Goal: Task Accomplishment & Management: Complete application form

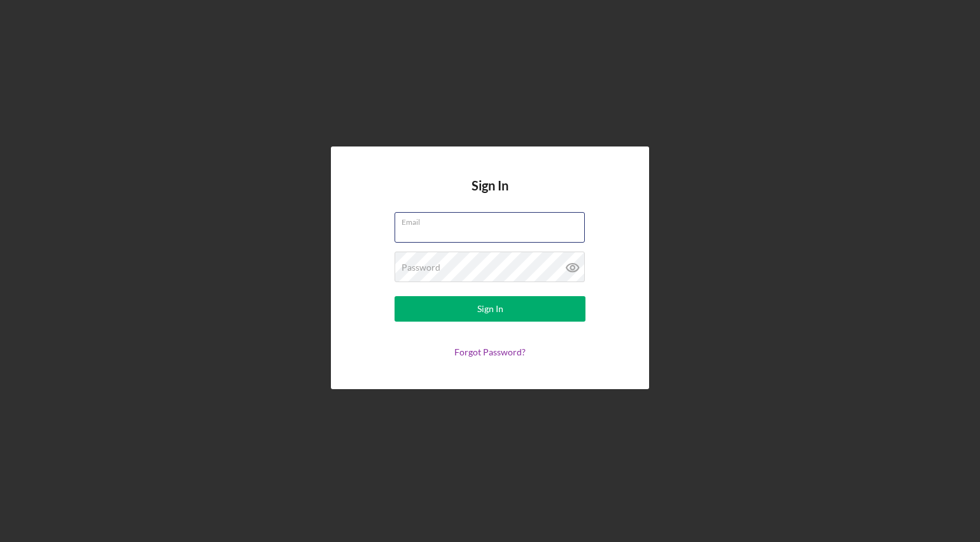
type input "thesodabean@gmail.com"
click at [490, 309] on button "Sign In" at bounding box center [490, 308] width 191 height 25
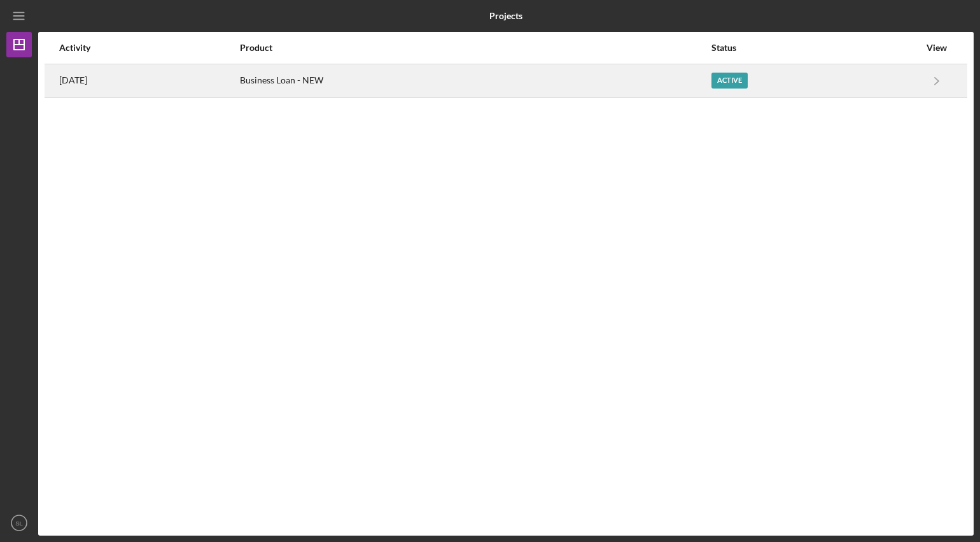
click at [741, 92] on div "Active" at bounding box center [816, 81] width 208 height 32
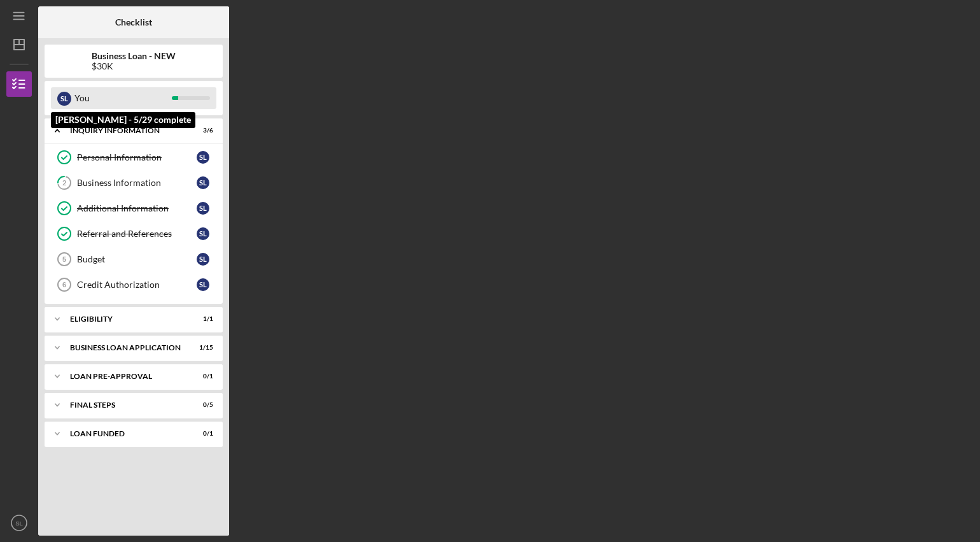
click at [196, 100] on div "S L You" at bounding box center [133, 98] width 165 height 22
click at [193, 93] on div "S L You" at bounding box center [133, 98] width 165 height 22
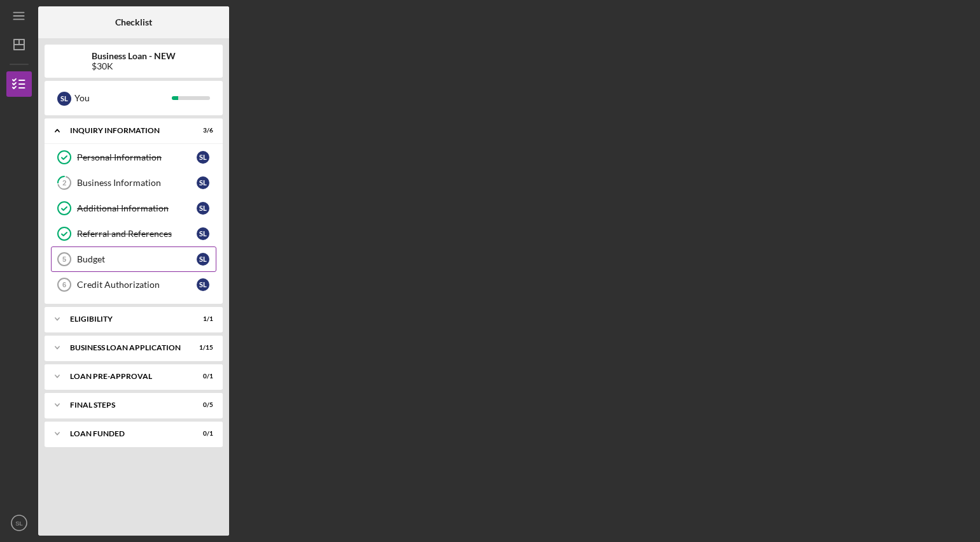
click at [153, 258] on div "Budget" at bounding box center [137, 259] width 120 height 10
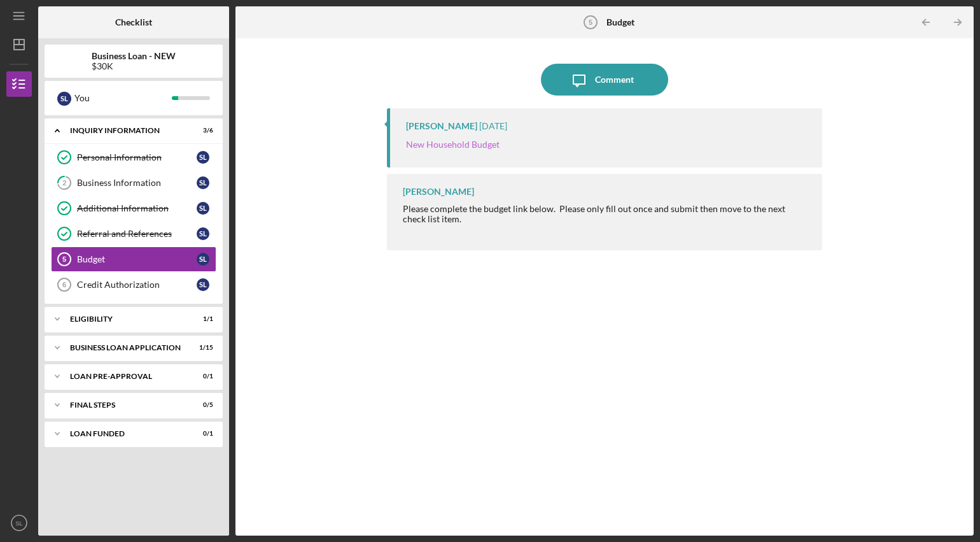
click at [442, 149] on link "New Household Budget" at bounding box center [453, 144] width 94 height 11
click at [137, 292] on link "Credit Authorization 6 Credit Authorization S L" at bounding box center [133, 284] width 165 height 25
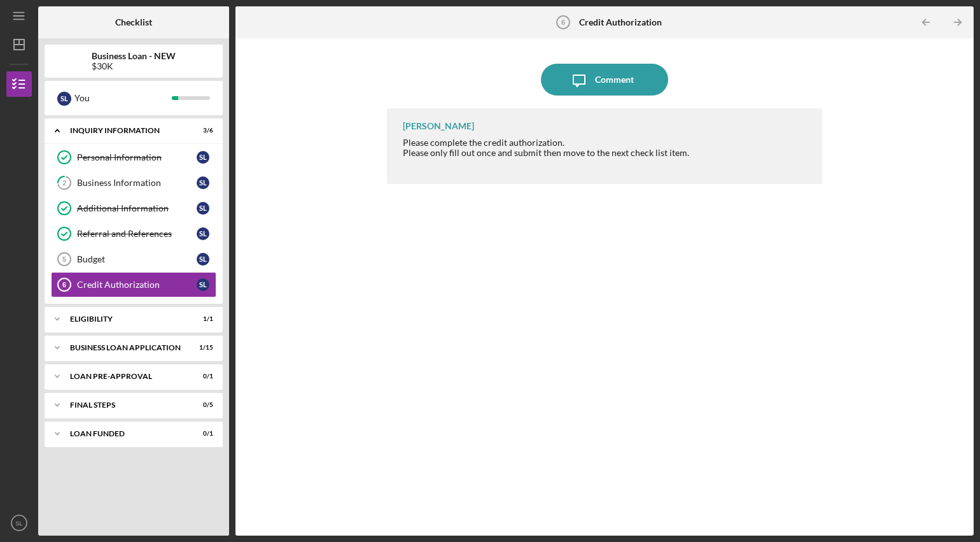
click at [509, 145] on div "Please complete the credit authorization. Please only fill out once and submit …" at bounding box center [546, 152] width 286 height 31
click at [621, 78] on div "Comment" at bounding box center [614, 80] width 39 height 32
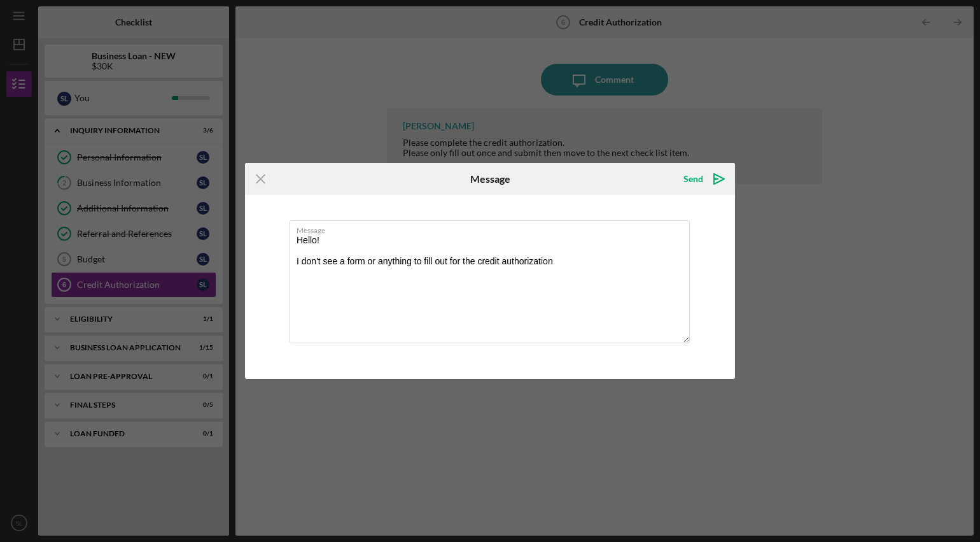
type textarea "Hello! I don't see a form or anything to fill out for the credit authorization"
drag, startPoint x: 265, startPoint y: 237, endPoint x: 720, endPoint y: 181, distance: 457.8
click at [720, 181] on polygon "submit" at bounding box center [719, 179] width 10 height 10
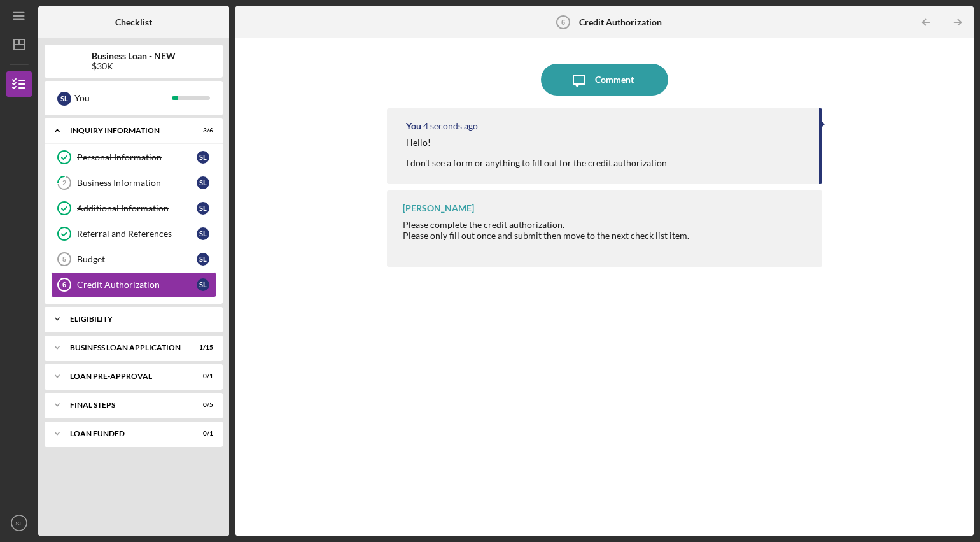
click at [130, 316] on div "ELIGIBILITY" at bounding box center [138, 319] width 137 height 8
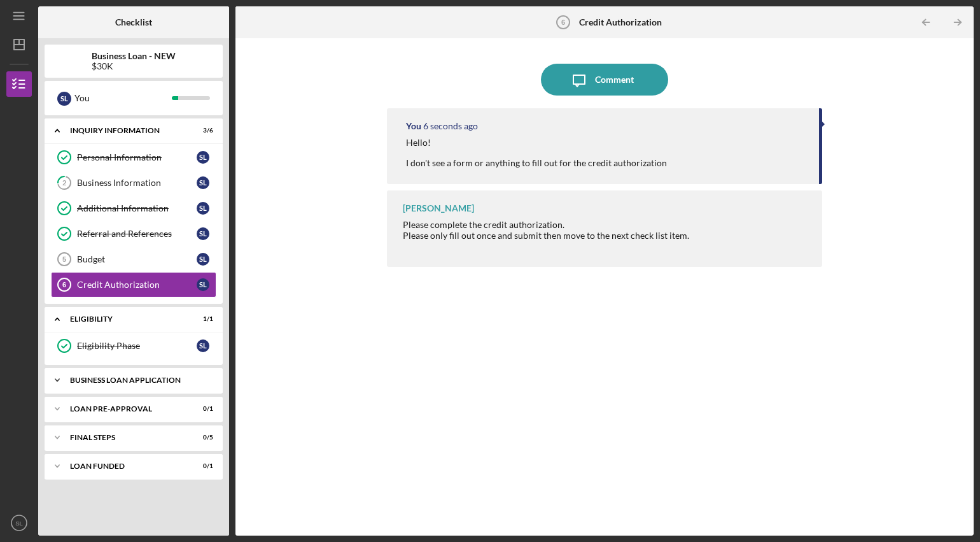
click at [67, 385] on icon "Icon/Expander" at bounding box center [57, 379] width 25 height 25
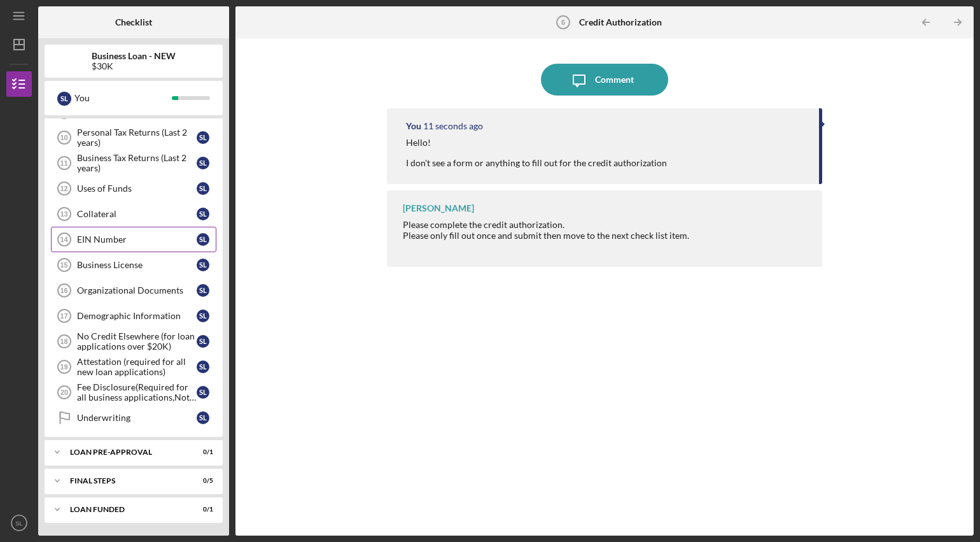
scroll to position [346, 0]
click at [55, 454] on icon "Icon/Expander" at bounding box center [57, 451] width 25 height 25
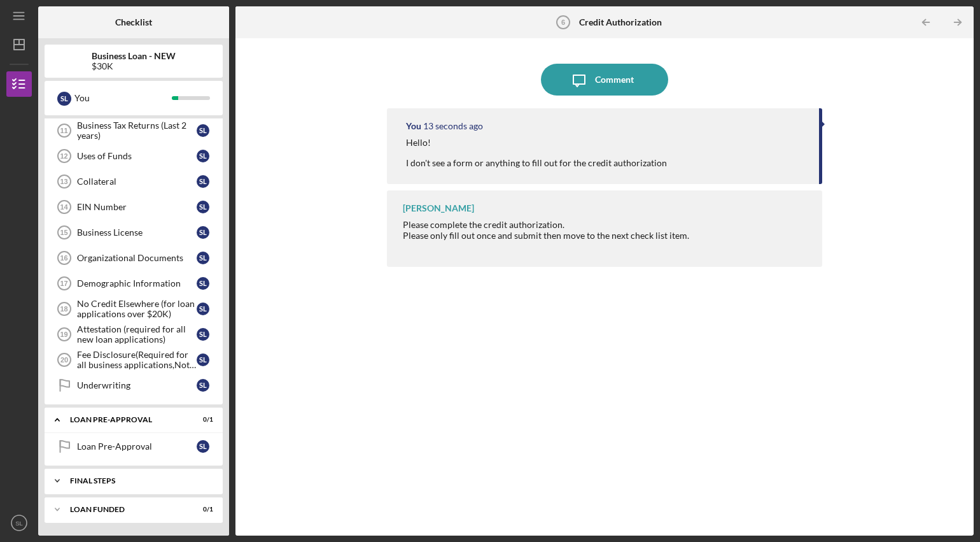
scroll to position [378, 0]
click at [57, 482] on icon "Icon/Expander" at bounding box center [57, 480] width 25 height 25
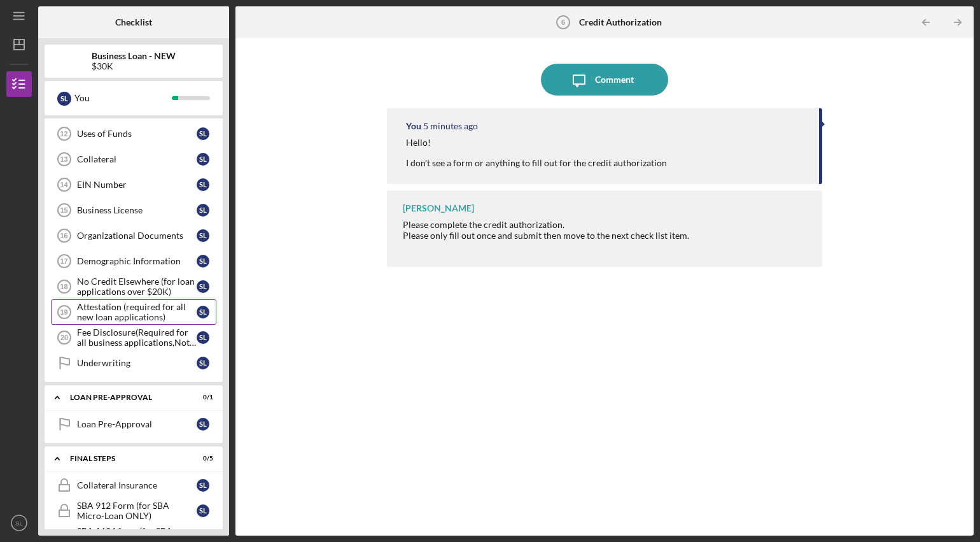
scroll to position [400, 0]
click at [168, 343] on div "Fee Disclosure(Required for all business applications,Not needed for Contractor…" at bounding box center [137, 338] width 120 height 20
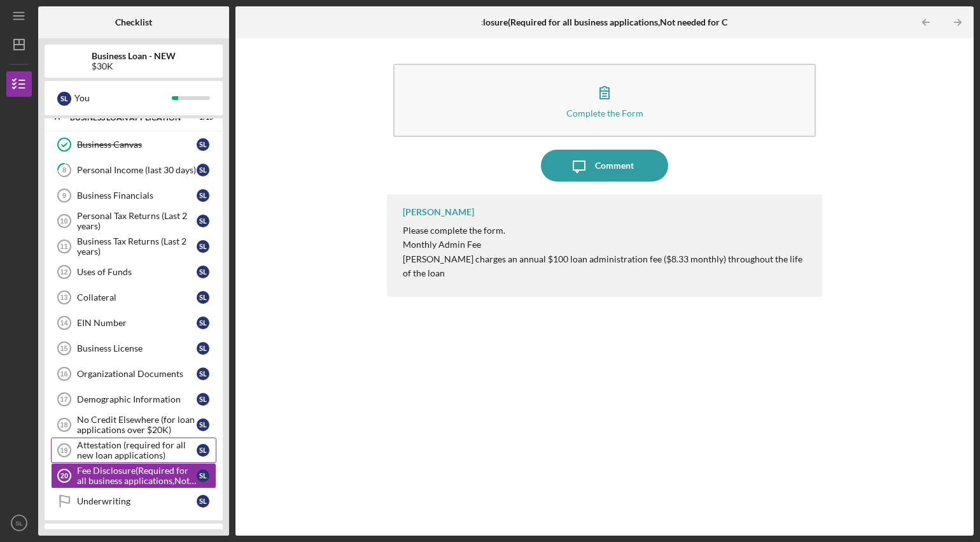
scroll to position [260, 0]
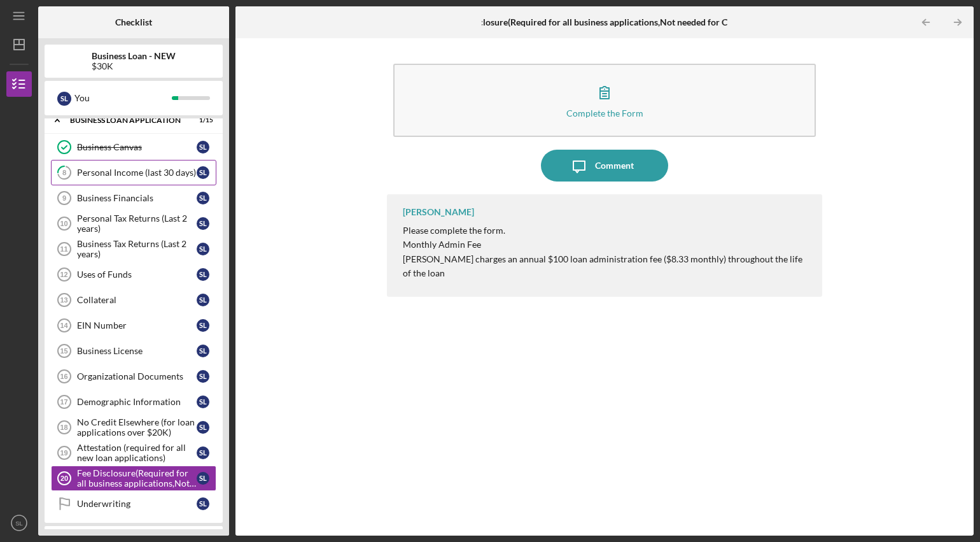
click at [153, 177] on link "8 Personal Income (last 30 days) S L" at bounding box center [133, 172] width 165 height 25
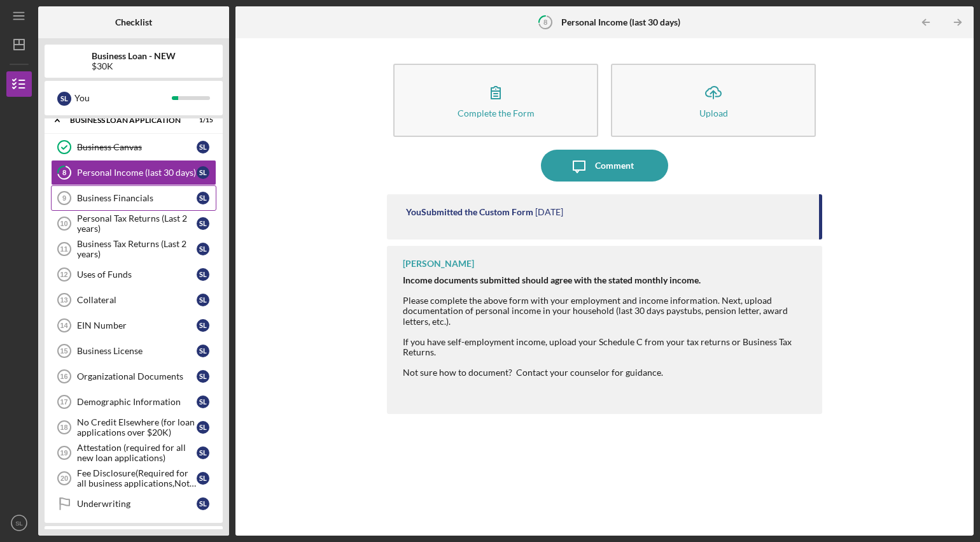
click at [87, 199] on div "Business Financials" at bounding box center [137, 198] width 120 height 10
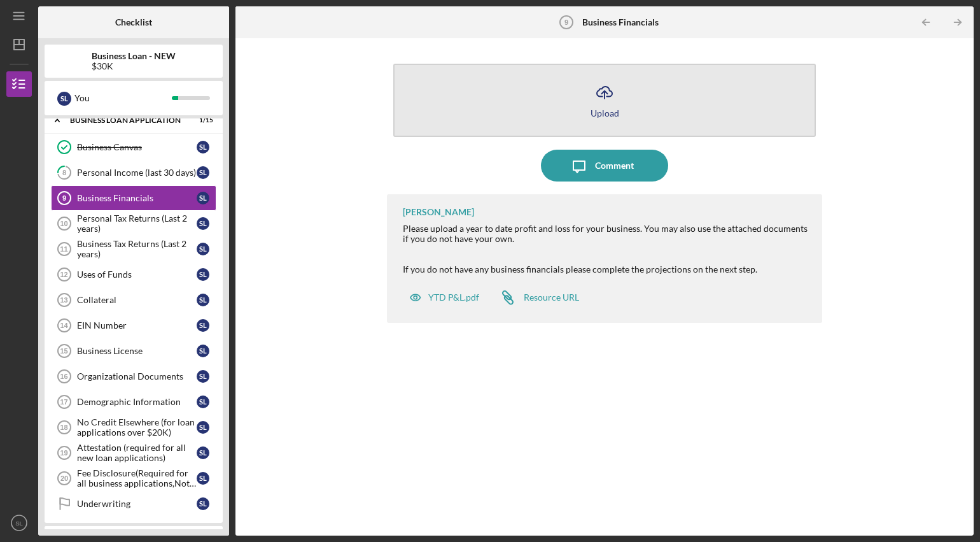
click at [646, 98] on button "Icon/Upload Upload" at bounding box center [604, 100] width 423 height 73
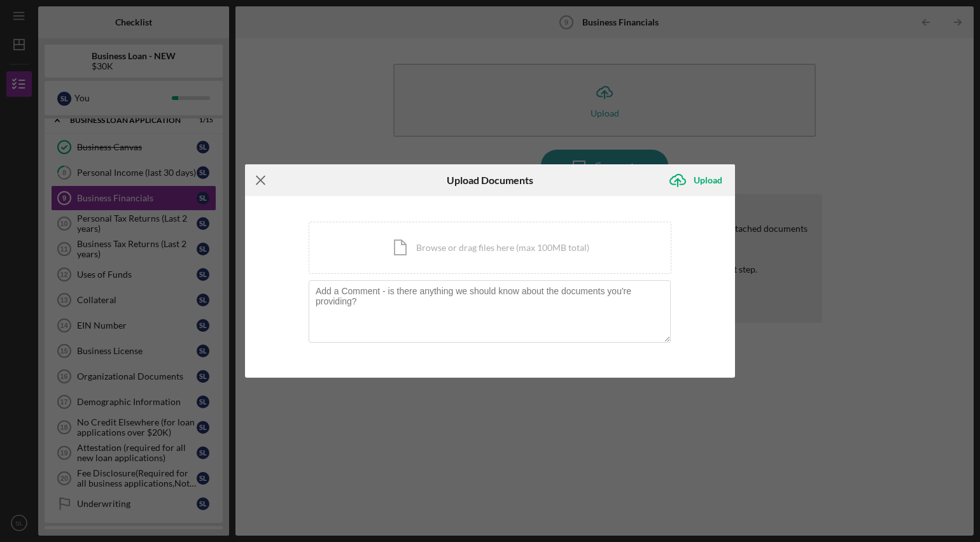
click at [257, 176] on icon "Icon/Menu Close" at bounding box center [261, 180] width 32 height 32
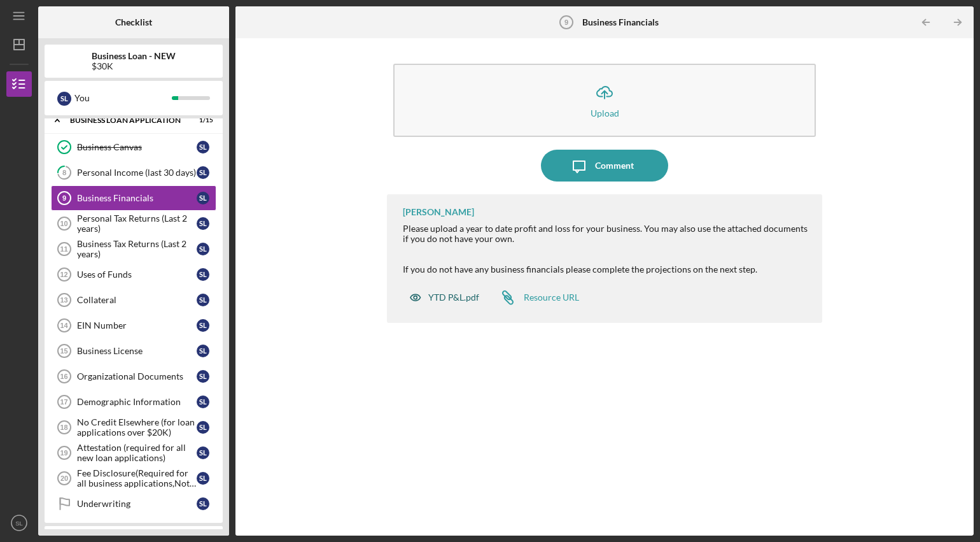
click at [466, 292] on div "YTD P&L.pdf" at bounding box center [453, 297] width 51 height 10
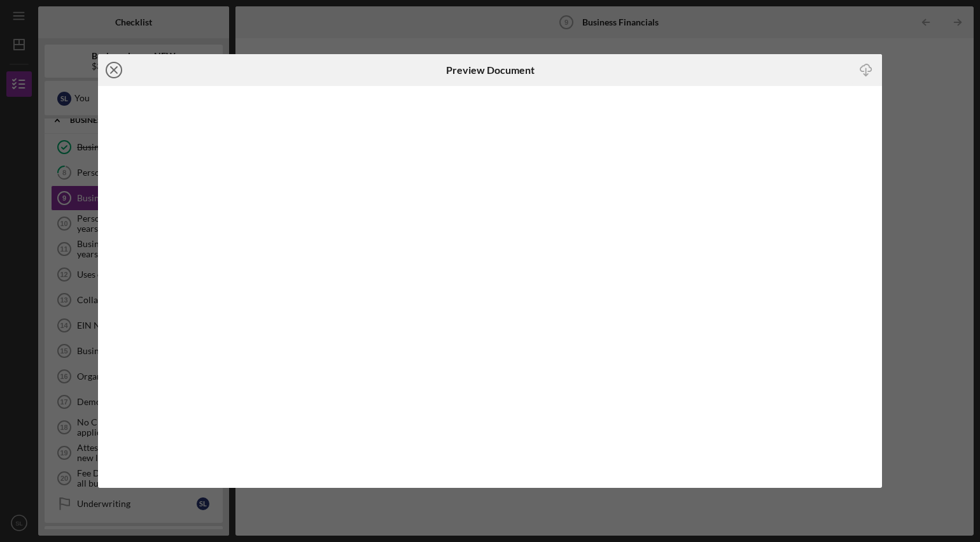
click at [116, 67] on line at bounding box center [114, 70] width 6 height 6
